Goal: Understand process/instructions: Learn how to perform a task or action

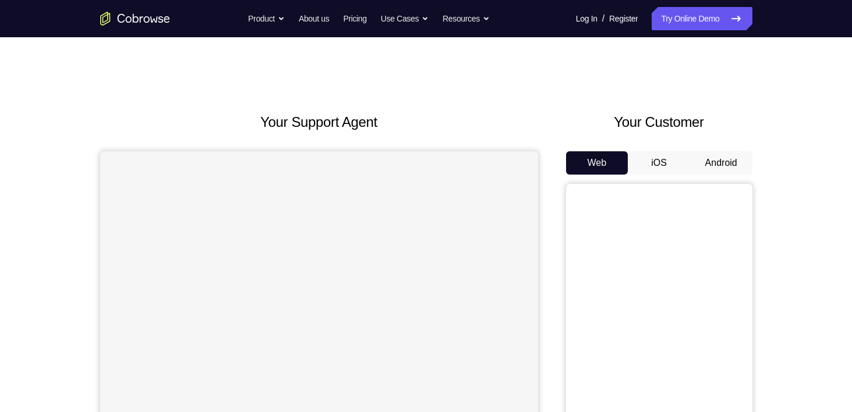
click at [709, 168] on button "Android" at bounding box center [721, 162] width 62 height 23
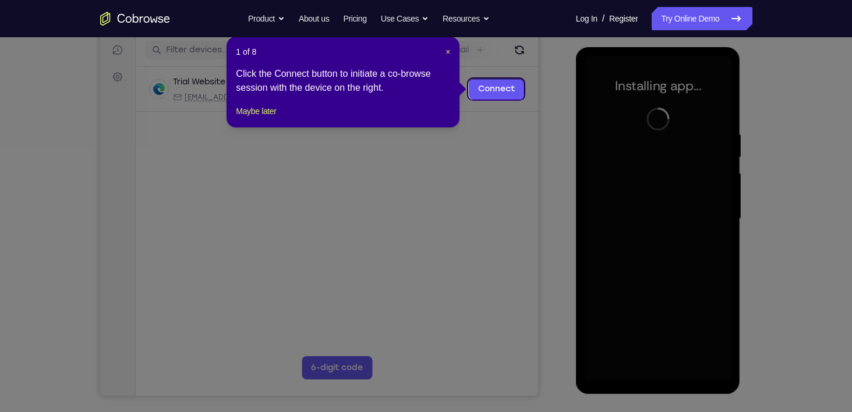
scroll to position [146, 0]
click at [355, 86] on div "Click the Connect button to initiate a co-browse session with the device on the…" at bounding box center [343, 80] width 214 height 28
click at [276, 127] on div "1 of 8 × Click the Connect button to initiate a co-browse session with the devi…" at bounding box center [343, 81] width 233 height 91
click at [285, 118] on footer "Maybe later" at bounding box center [343, 111] width 214 height 14
click at [262, 118] on button "Maybe later" at bounding box center [256, 111] width 40 height 14
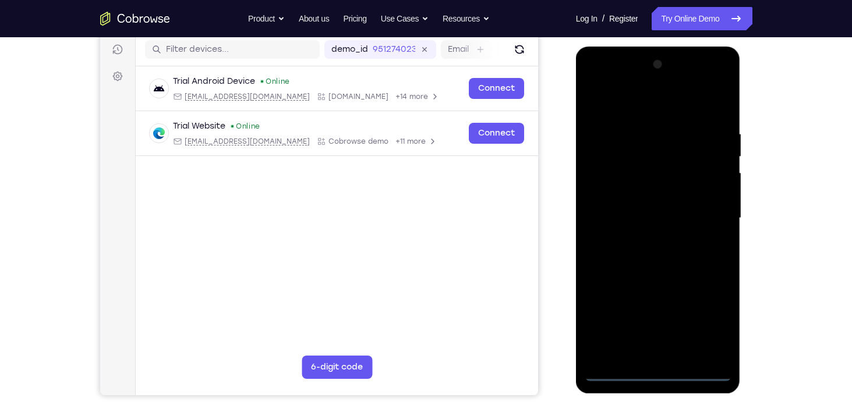
click at [658, 376] on div at bounding box center [658, 218] width 147 height 326
click at [711, 317] on div at bounding box center [658, 218] width 147 height 326
click at [598, 86] on div at bounding box center [658, 218] width 147 height 326
click at [658, 155] on div at bounding box center [658, 218] width 147 height 326
